Goal: Information Seeking & Learning: Learn about a topic

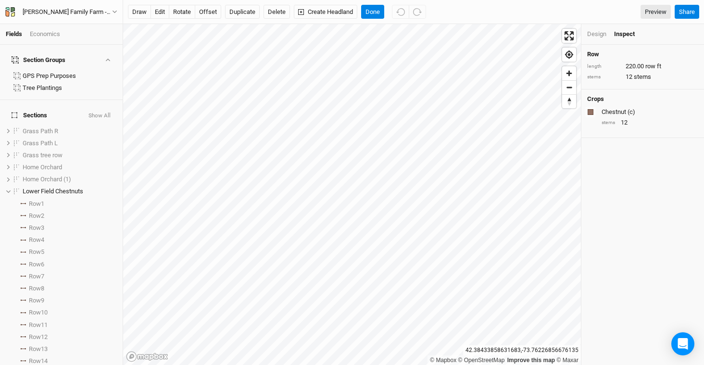
scroll to position [164, 0]
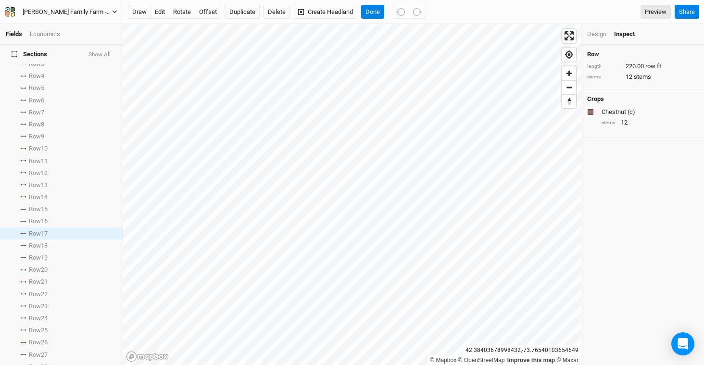
click at [63, 8] on div "[PERSON_NAME] Family Farm - 2026 Fruit Trees" at bounding box center [67, 12] width 89 height 10
click at [72, 25] on button "Back" at bounding box center [80, 27] width 76 height 12
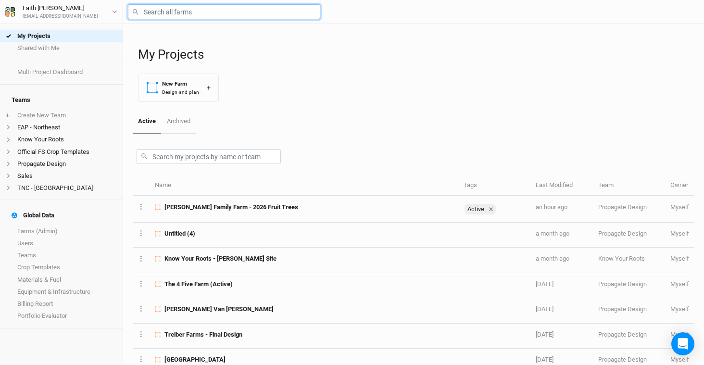
click at [189, 10] on input "text" at bounding box center [224, 11] width 192 height 15
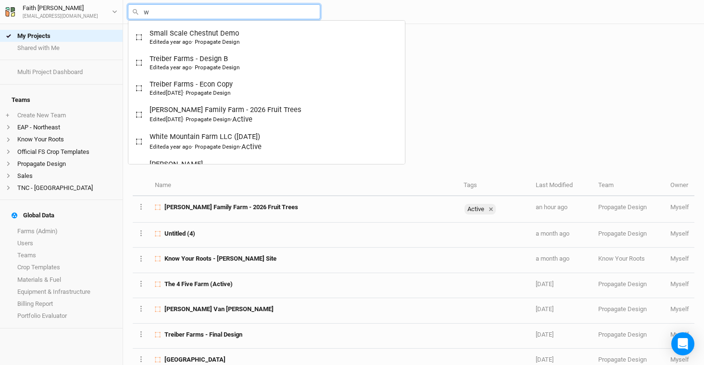
type input "wa"
type input "[PERSON_NAME] Farms Food Forest and Silvopasture - Final Layout"
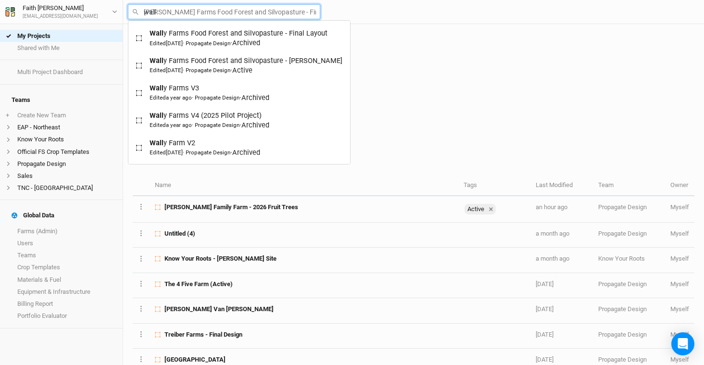
type input "[PERSON_NAME]"
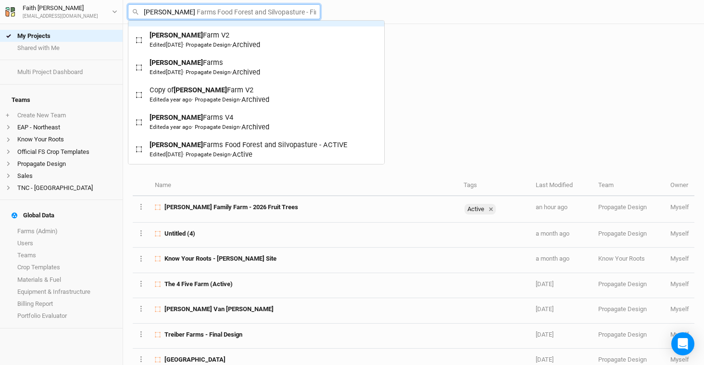
scroll to position [111, 0]
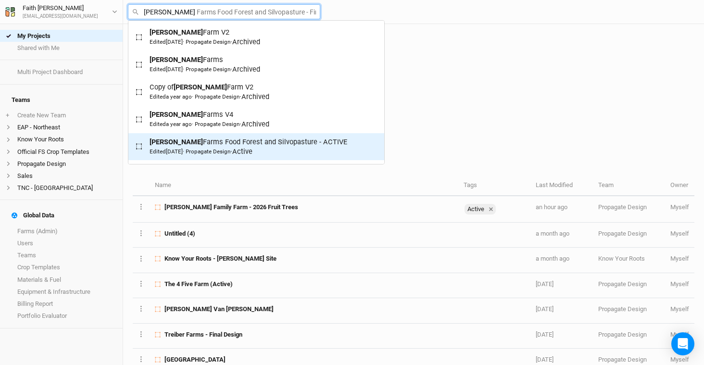
click at [231, 136] on link "[PERSON_NAME] Farms Food Forest and Silvopasture - ACTIVE Edited [DATE] · Propa…" at bounding box center [256, 146] width 256 height 27
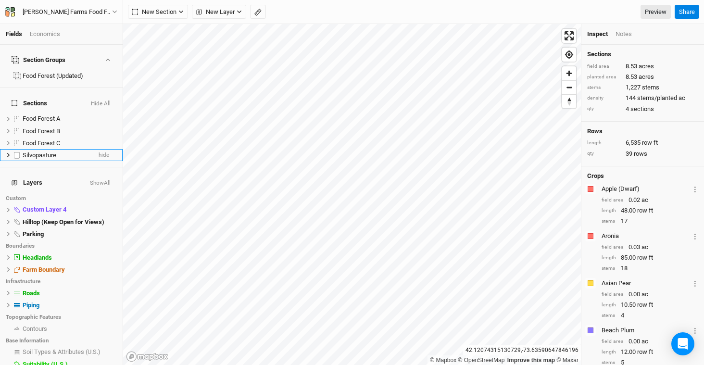
click at [15, 149] on label at bounding box center [17, 155] width 12 height 12
click at [15, 152] on input "checkbox" at bounding box center [17, 155] width 6 height 6
checkbox input "true"
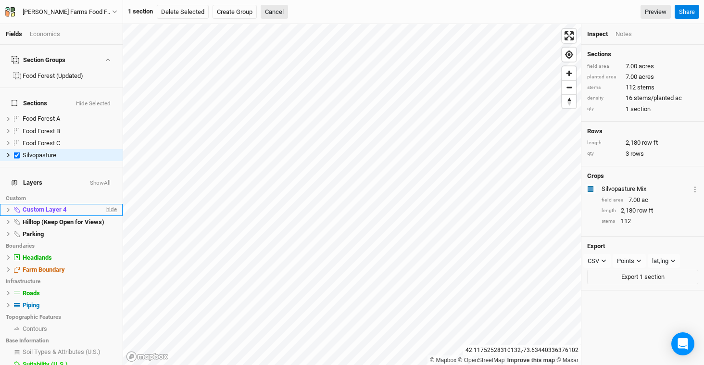
click at [104, 204] on span "hide" at bounding box center [110, 210] width 12 height 12
click at [104, 216] on span "hide" at bounding box center [110, 222] width 12 height 12
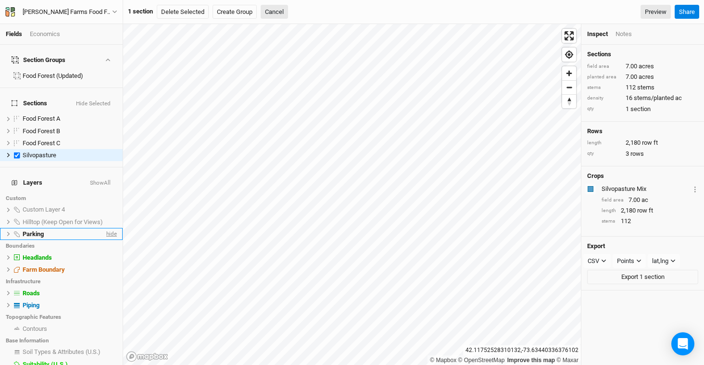
click at [104, 228] on span "hide" at bounding box center [110, 234] width 12 height 12
click at [7, 152] on icon at bounding box center [8, 154] width 5 height 5
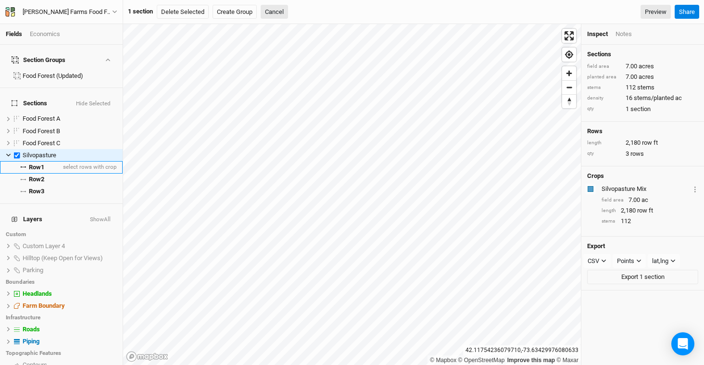
click at [40, 163] on span "Row 1" at bounding box center [36, 167] width 15 height 8
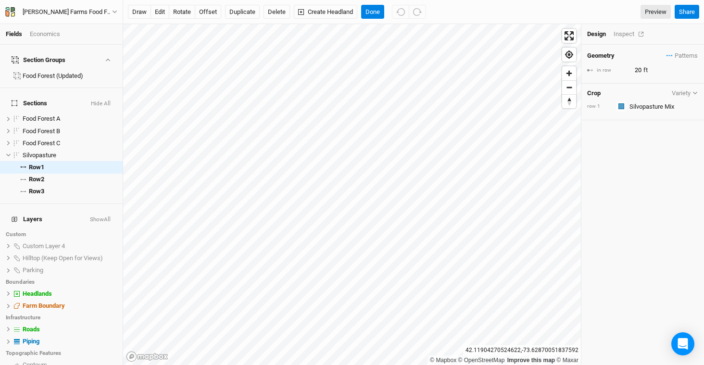
click at [628, 37] on div "Inspect" at bounding box center [630, 34] width 34 height 9
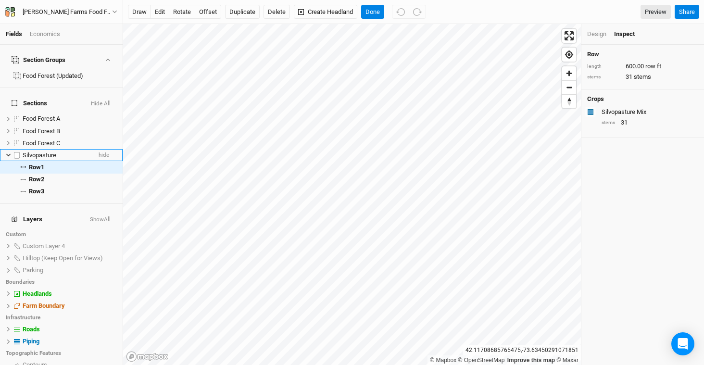
click at [17, 149] on label at bounding box center [17, 155] width 12 height 12
click at [17, 152] on input "checkbox" at bounding box center [17, 155] width 6 height 6
checkbox input "true"
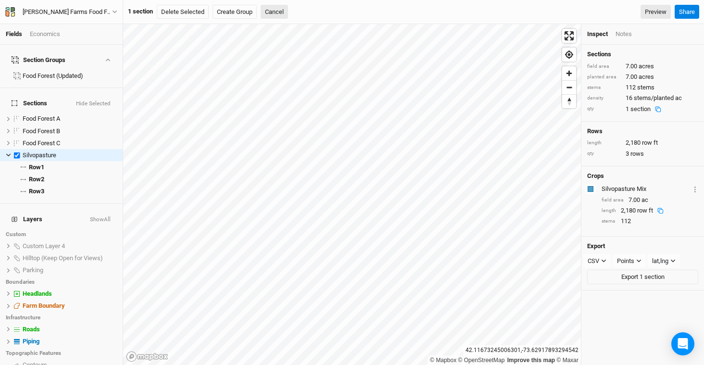
click at [624, 35] on div "Notes" at bounding box center [623, 34] width 16 height 9
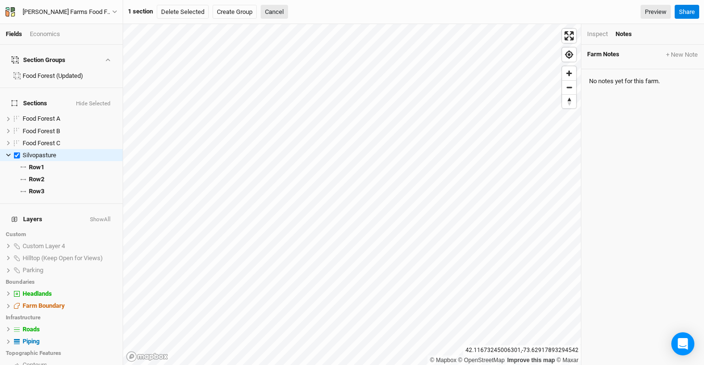
click at [604, 34] on div "Inspect" at bounding box center [597, 34] width 21 height 9
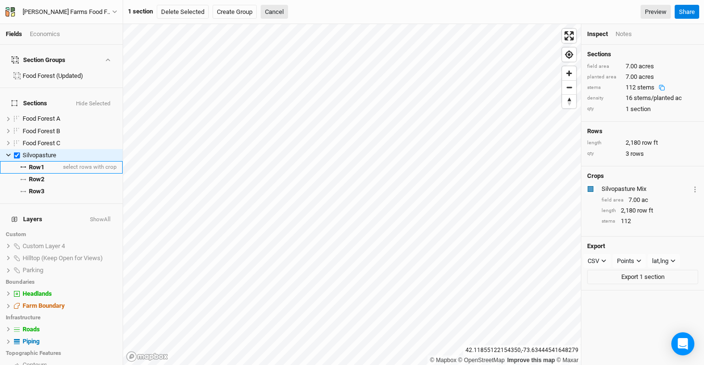
click at [29, 163] on span "Row 1" at bounding box center [36, 167] width 15 height 8
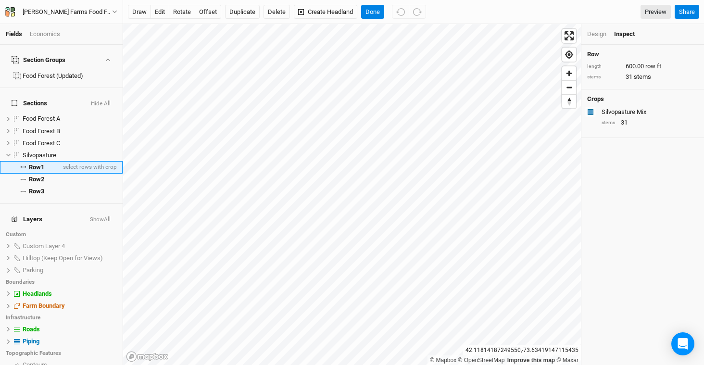
click at [40, 163] on span "Row 1" at bounding box center [36, 167] width 15 height 8
click at [36, 175] on span "Row 2" at bounding box center [36, 179] width 15 height 8
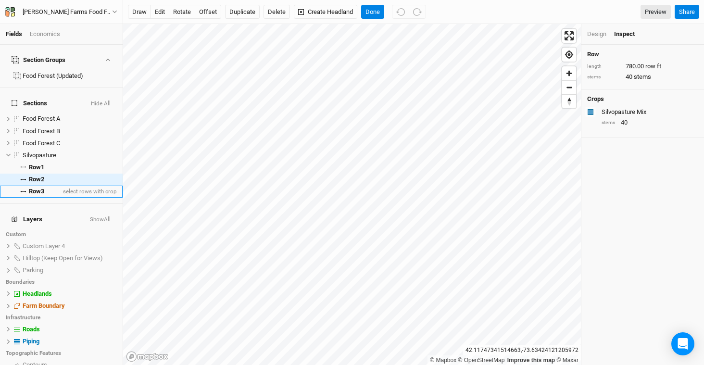
click at [40, 187] on span "Row 3" at bounding box center [36, 191] width 15 height 8
